Goal: Check status: Check status

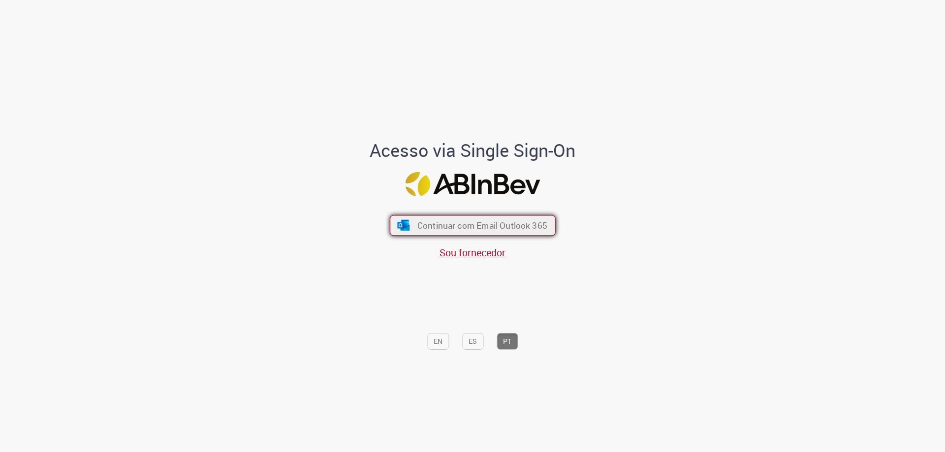
click at [470, 220] on span "Continuar com Email Outlook 365" at bounding box center [482, 225] width 130 height 11
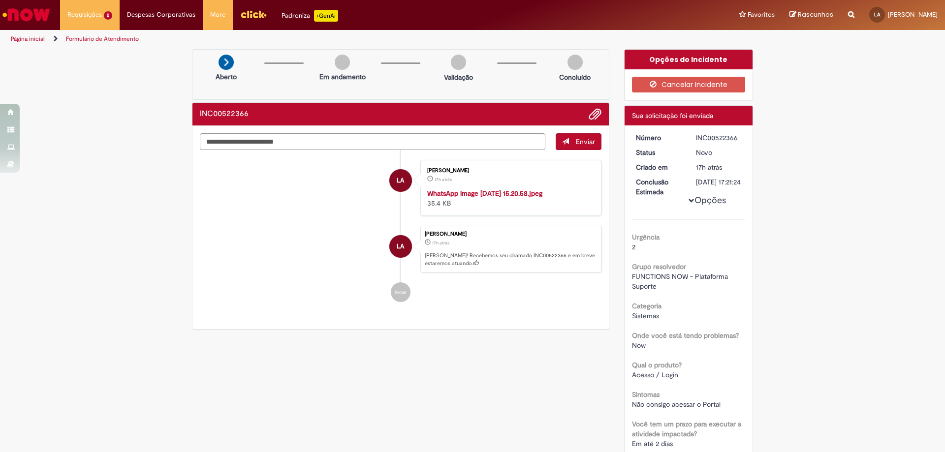
scroll to position [49, 0]
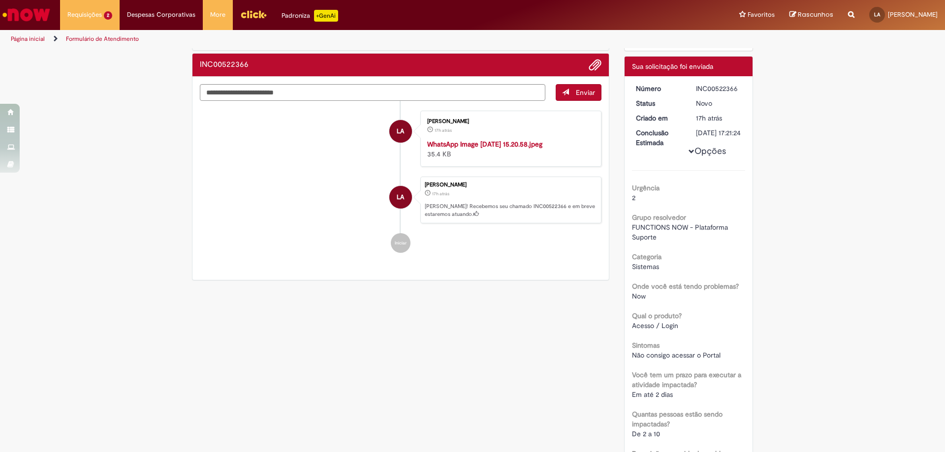
click at [400, 300] on div "LA" at bounding box center [400, 284] width 25 height 201
click at [95, 16] on li "Requisições 2 Exibir Todas as Solicitações Não consigo acesso ao now para pedir…" at bounding box center [90, 15] width 60 height 30
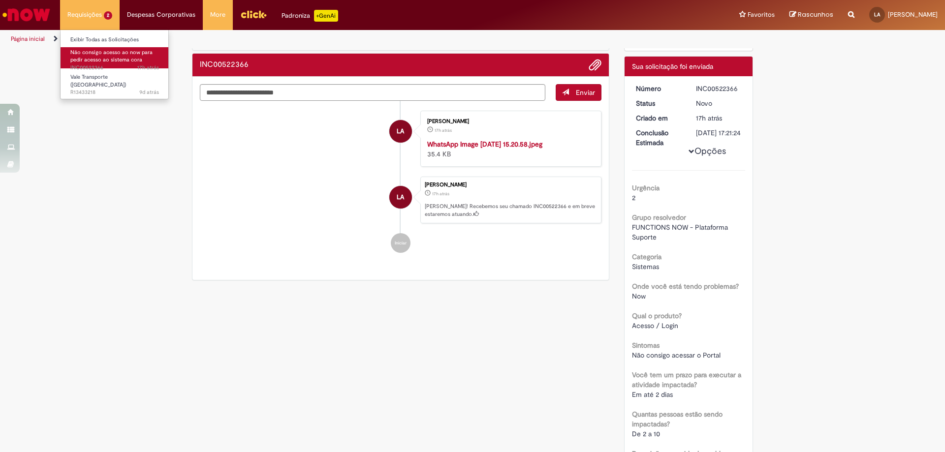
click at [114, 58] on span "Não consigo acesso ao now para pedir acesso ao sistema cora" at bounding box center [111, 56] width 82 height 15
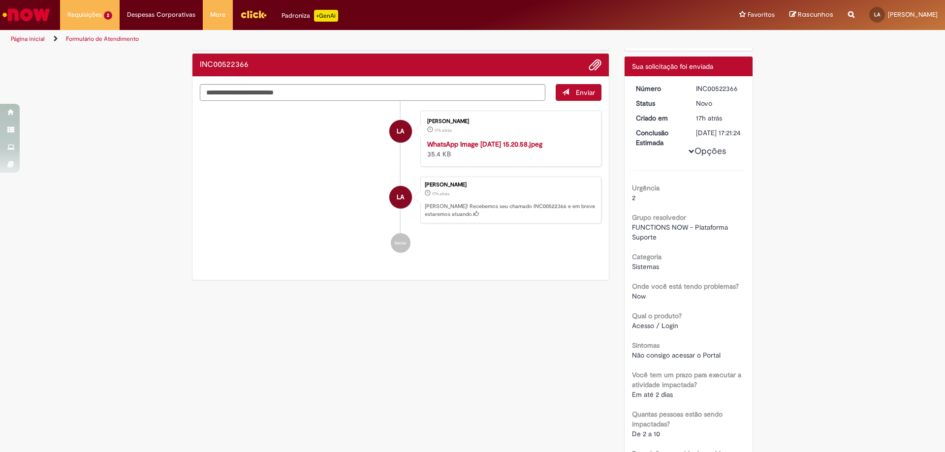
click at [398, 305] on div "LA" at bounding box center [400, 284] width 25 height 201
click at [0, 0] on button "Opções" at bounding box center [0, 0] width 0 height 0
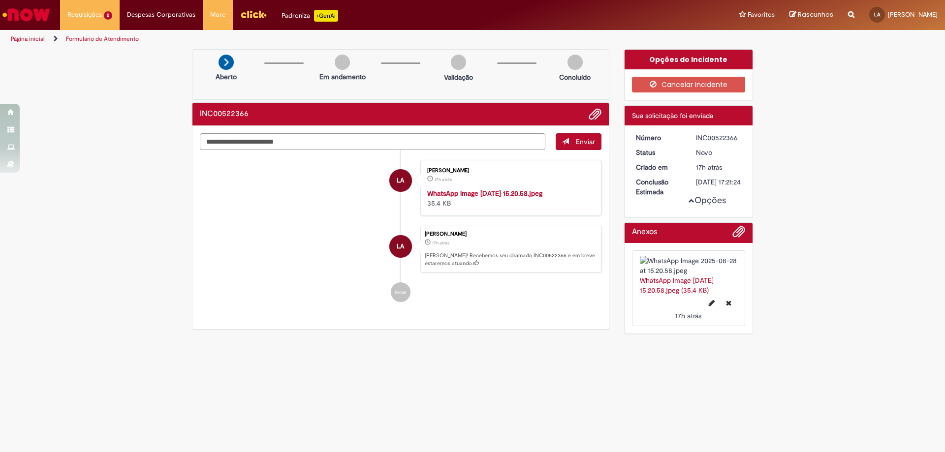
scroll to position [41, 0]
